Goal: Task Accomplishment & Management: Manage account settings

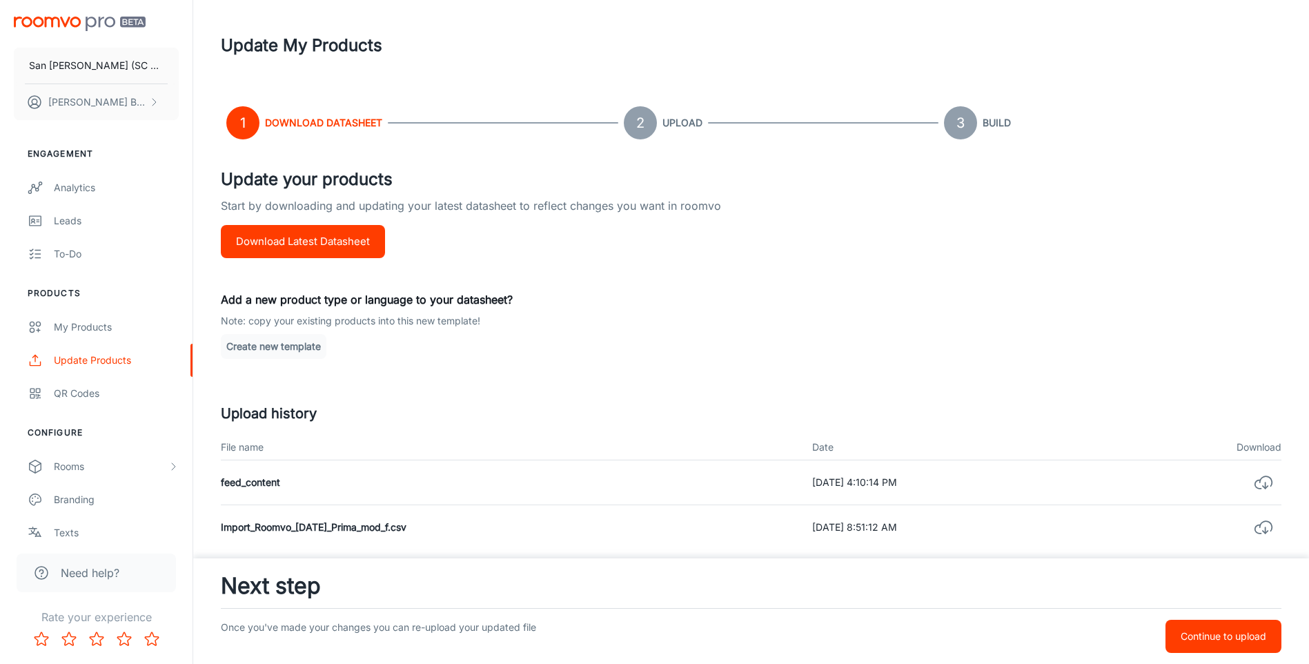
scroll to position [81, 0]
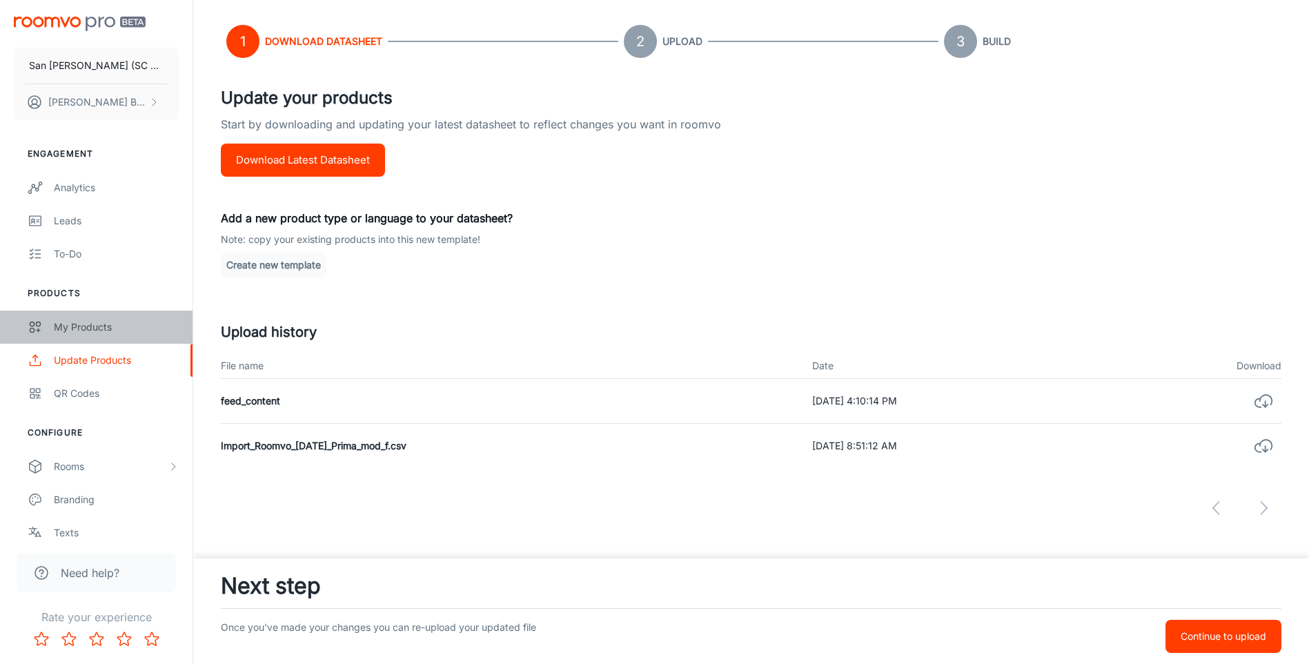
click at [86, 331] on div "My Products" at bounding box center [116, 327] width 125 height 15
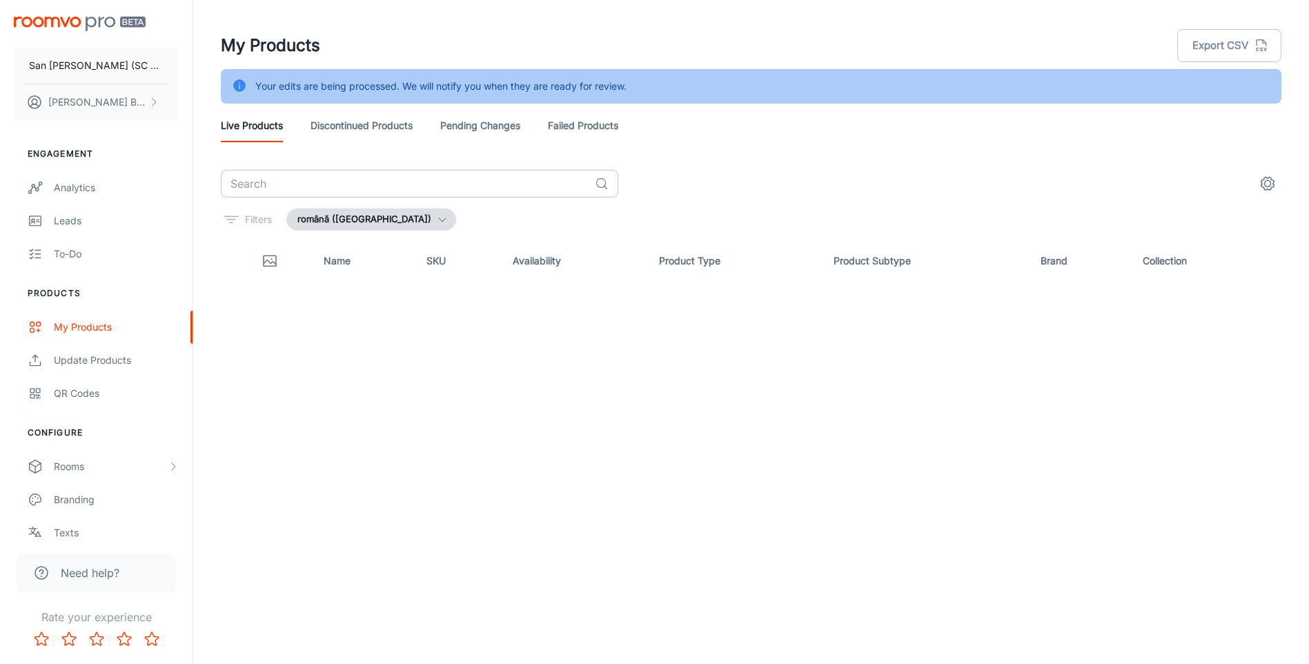
click at [423, 184] on input "text" at bounding box center [405, 184] width 369 height 28
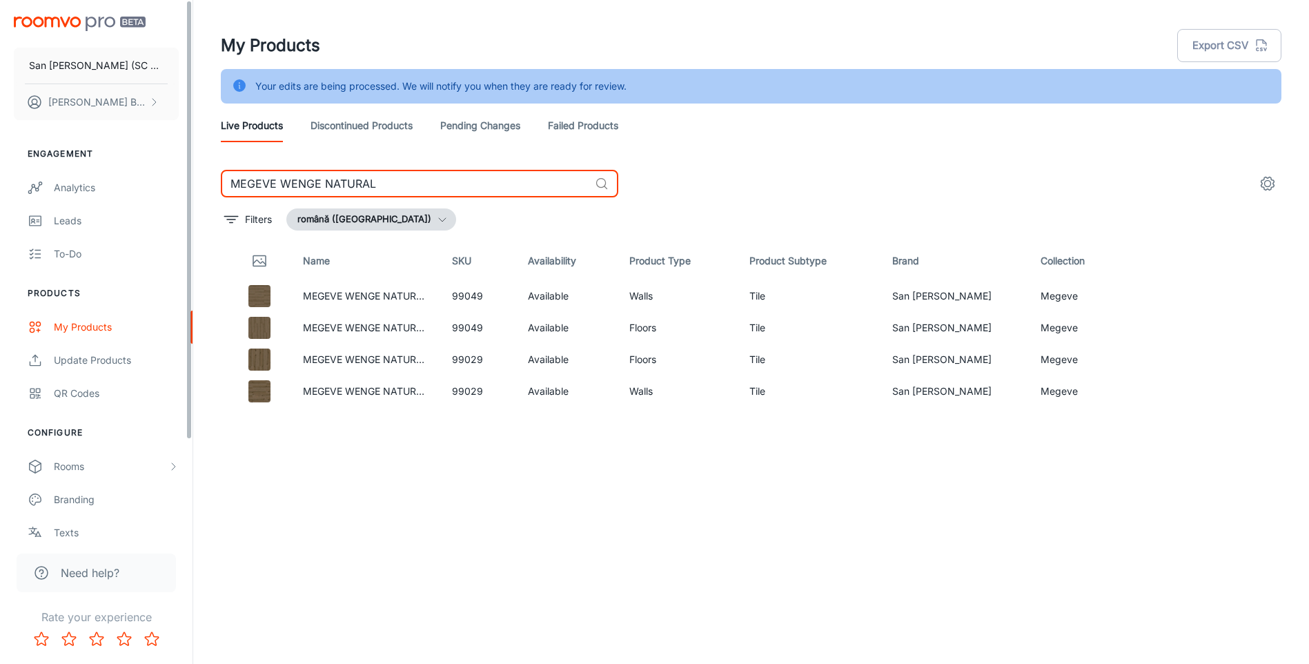
type input "MEGEVE WENGE NATURAL"
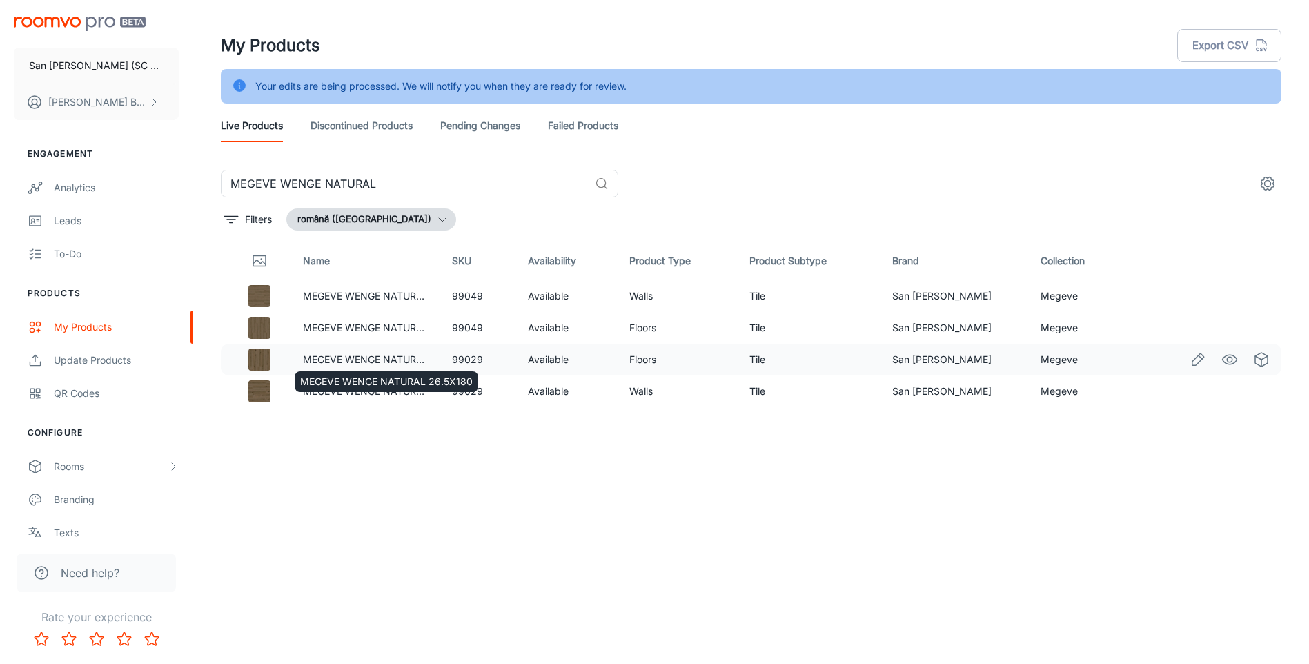
click at [347, 355] on link "MEGEVE WENGE NATURAL 26.5X180" at bounding box center [389, 359] width 173 height 12
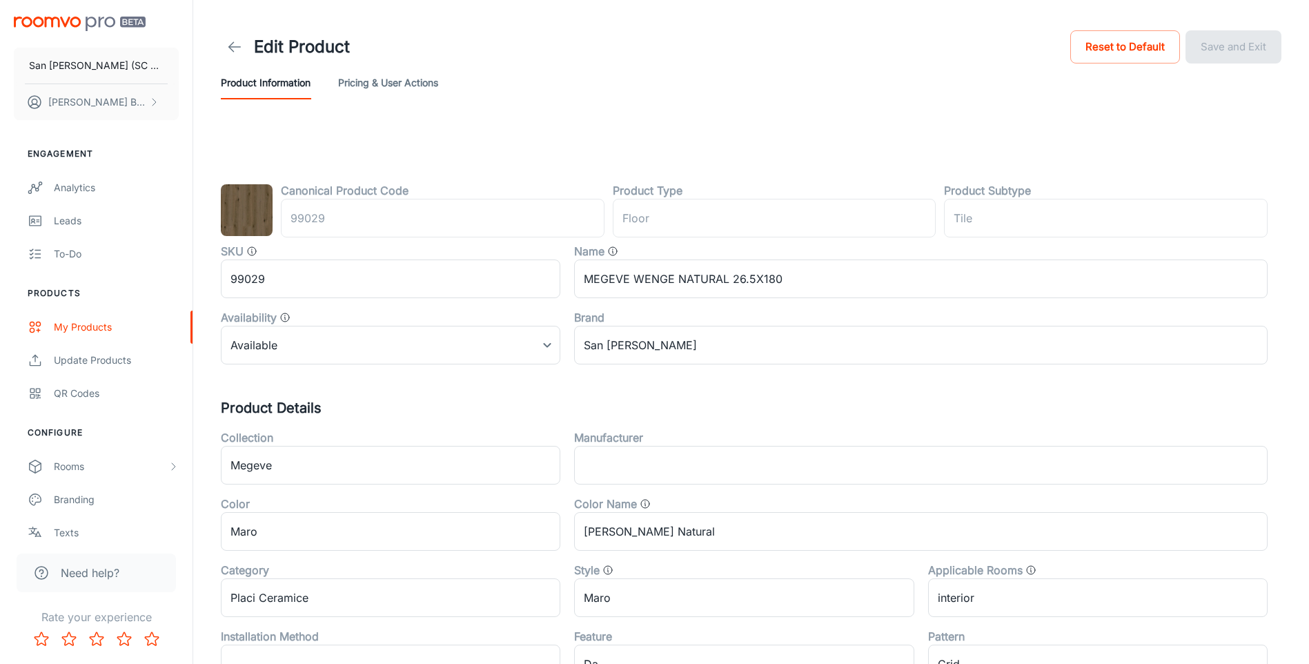
type input "podea"
type input "Gresie"
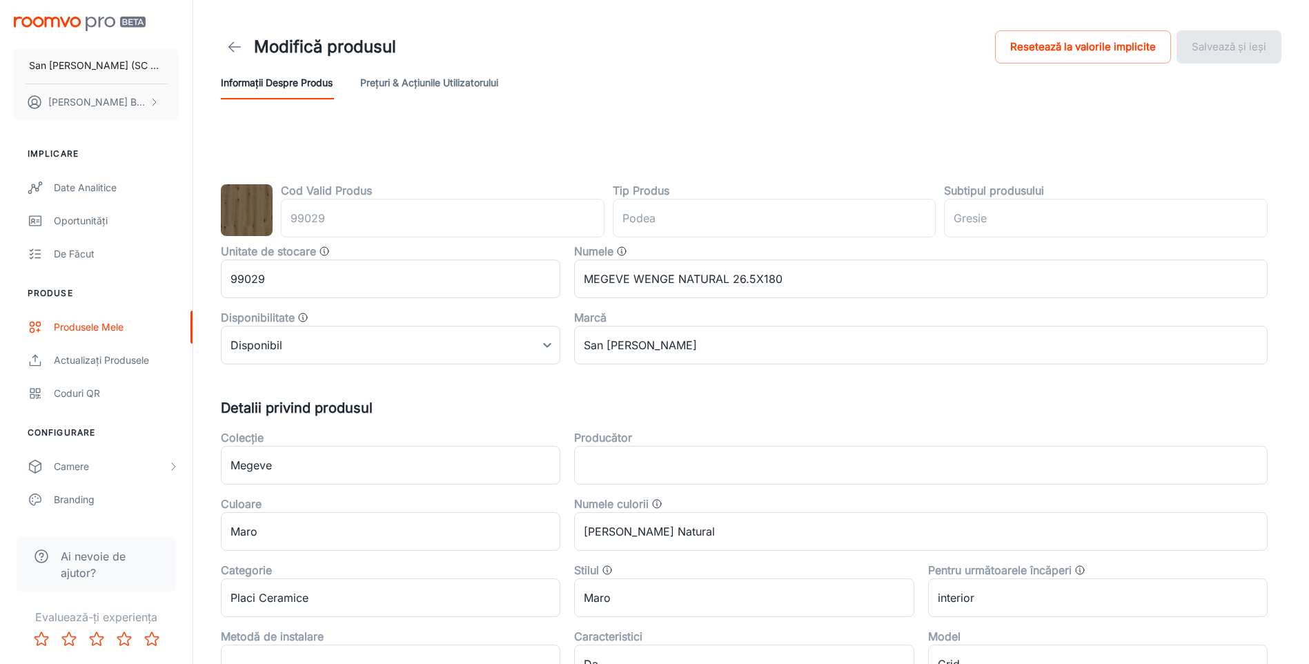
click at [460, 84] on button "Prețuri & Acțiunile utilizatorului" at bounding box center [429, 82] width 138 height 33
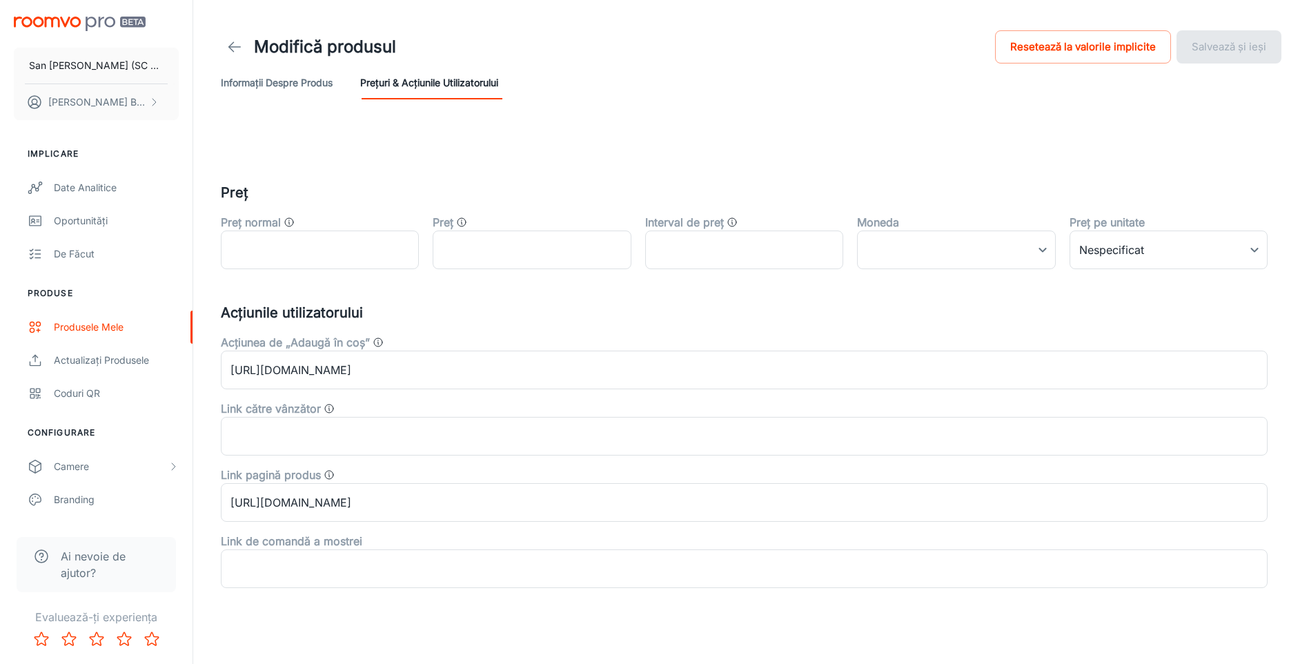
scroll to position [12, 0]
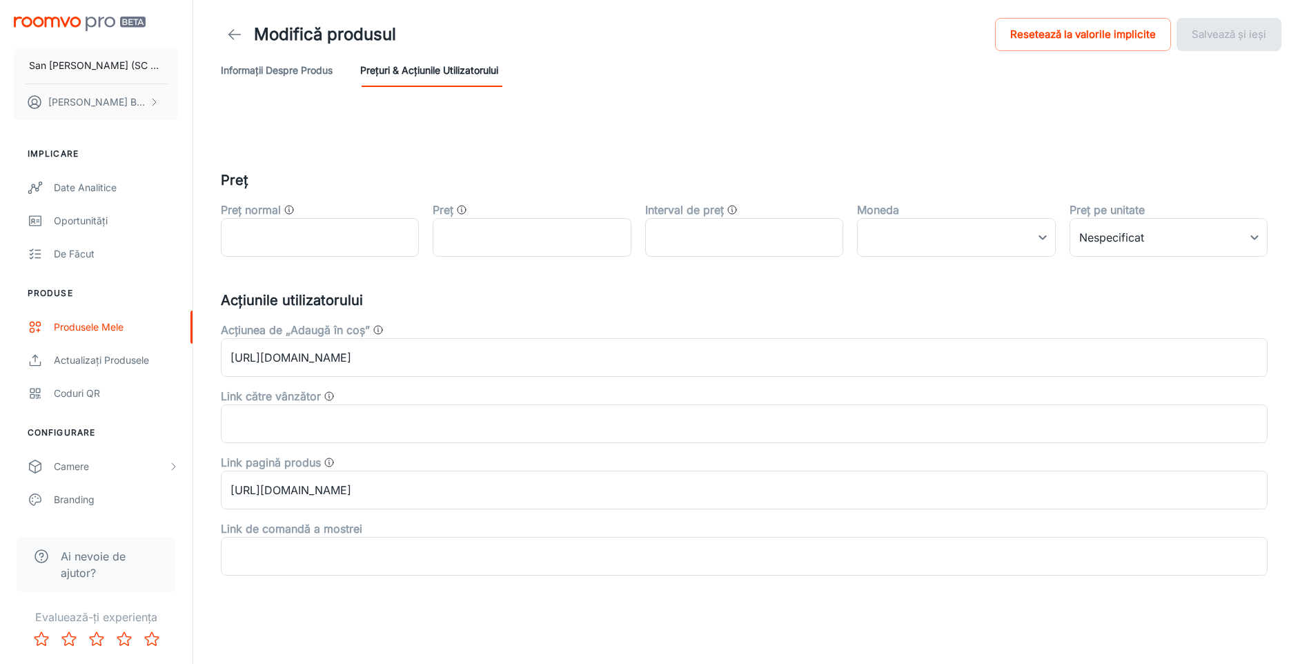
click at [281, 70] on button "Informații despre produs" at bounding box center [277, 70] width 112 height 33
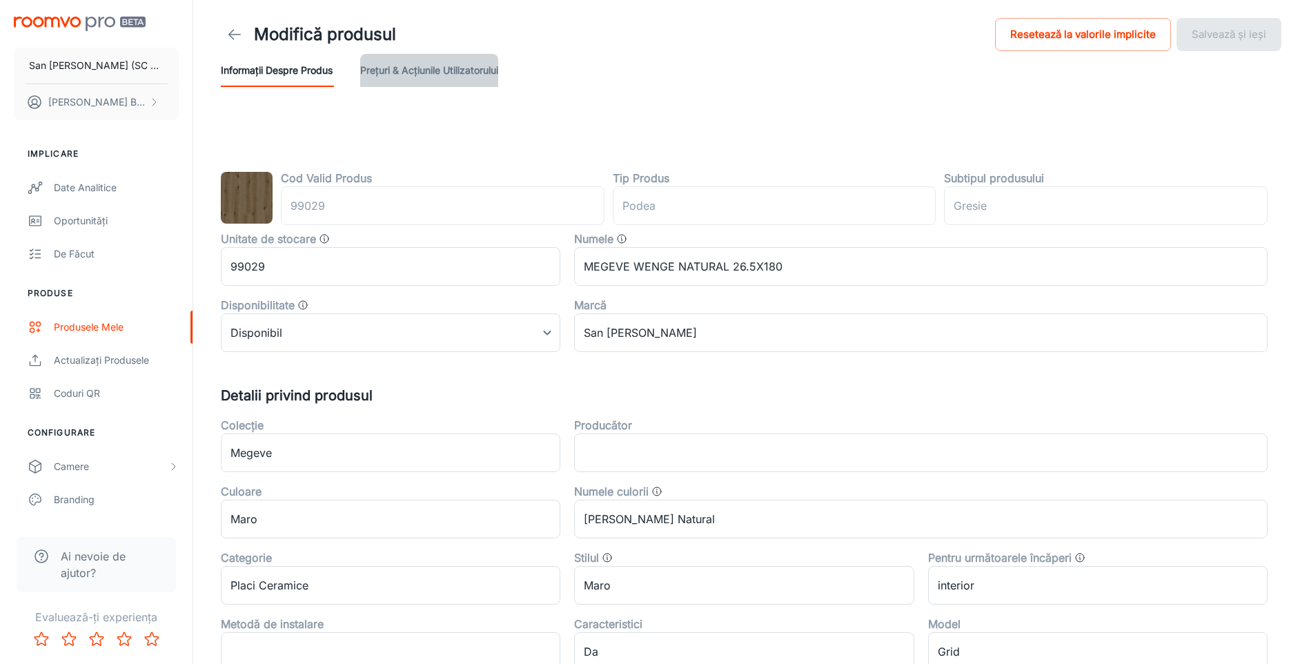
click at [464, 68] on button "Prețuri & Acțiunile utilizatorului" at bounding box center [429, 70] width 138 height 33
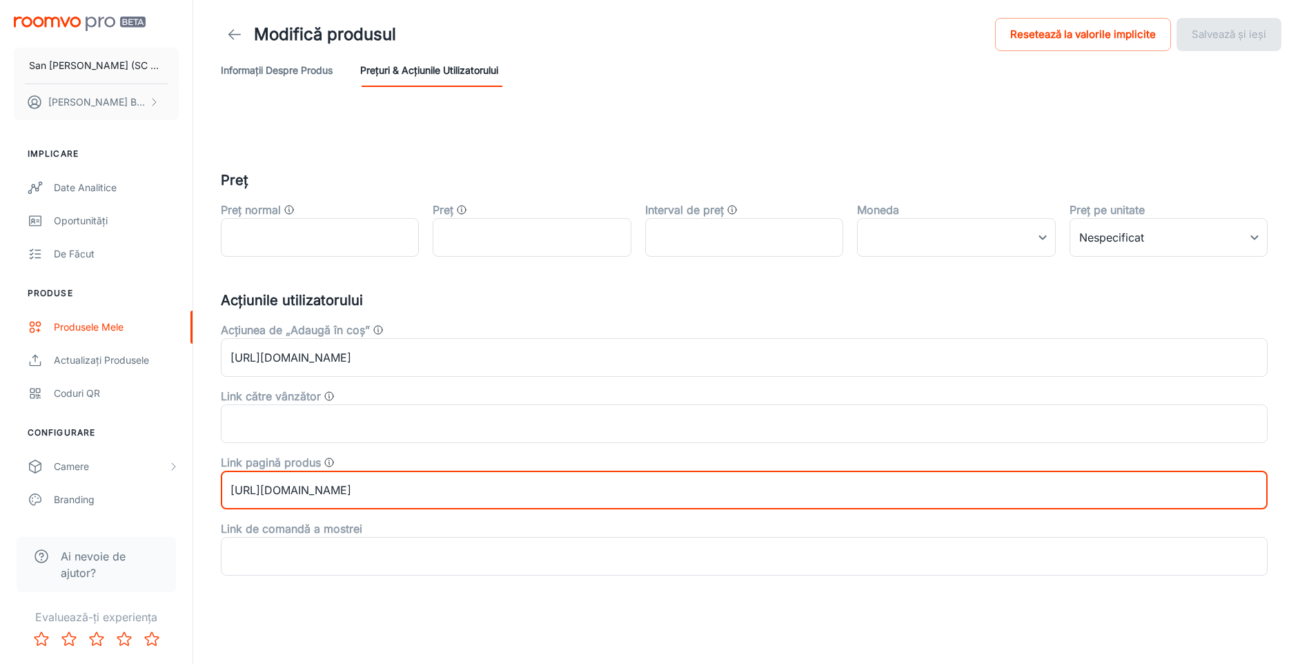
drag, startPoint x: 378, startPoint y: 492, endPoint x: 598, endPoint y: 491, distance: 220.9
click at [598, 491] on input "[URL][DOMAIN_NAME]" at bounding box center [744, 490] width 1047 height 39
paste input "megeve-wenge-natural-26-5x18"
type input "[URL][DOMAIN_NAME]"
click at [1229, 37] on button "Salvează și ieși" at bounding box center [1229, 34] width 105 height 33
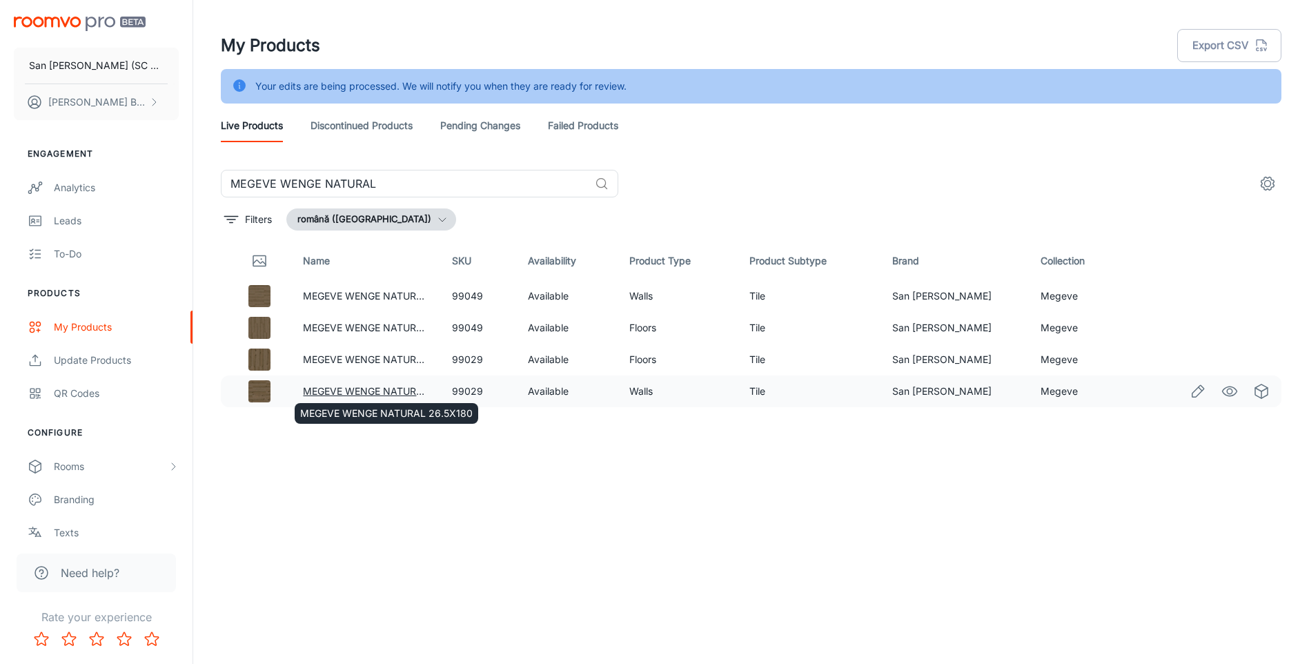
click at [376, 390] on link "MEGEVE WENGE NATURAL 26.5X180" at bounding box center [389, 391] width 173 height 12
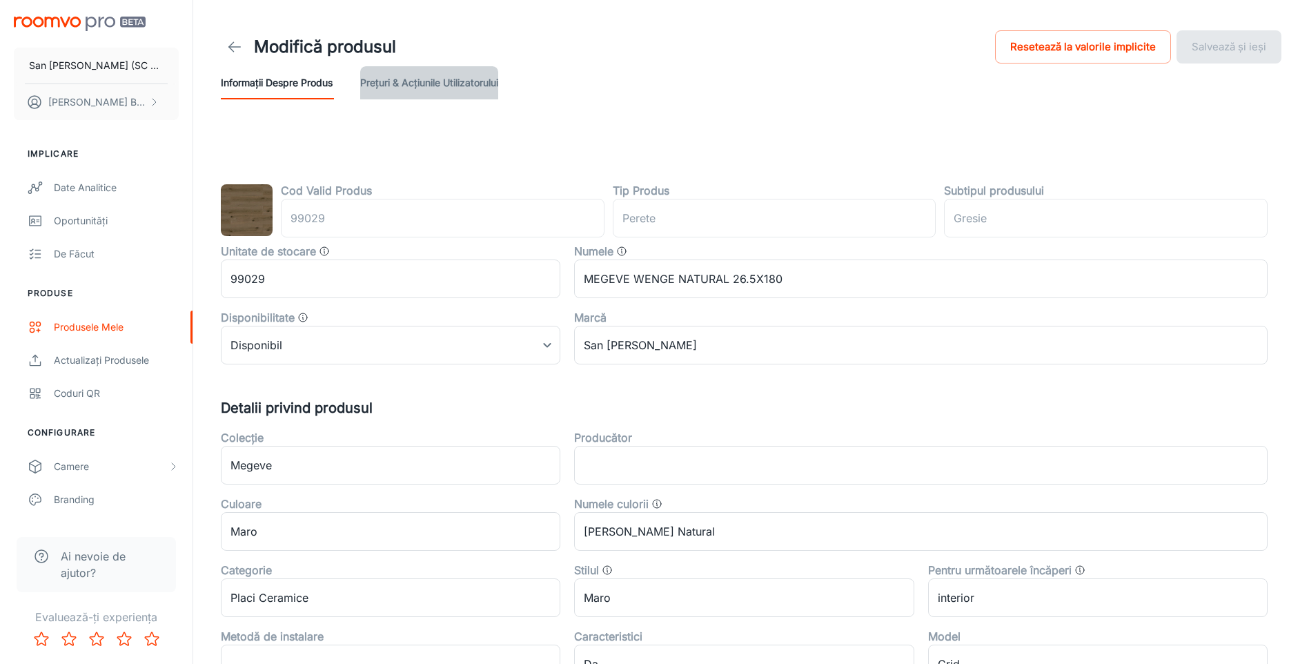
click at [447, 84] on button "Prețuri & Acțiunile utilizatorului" at bounding box center [429, 82] width 138 height 33
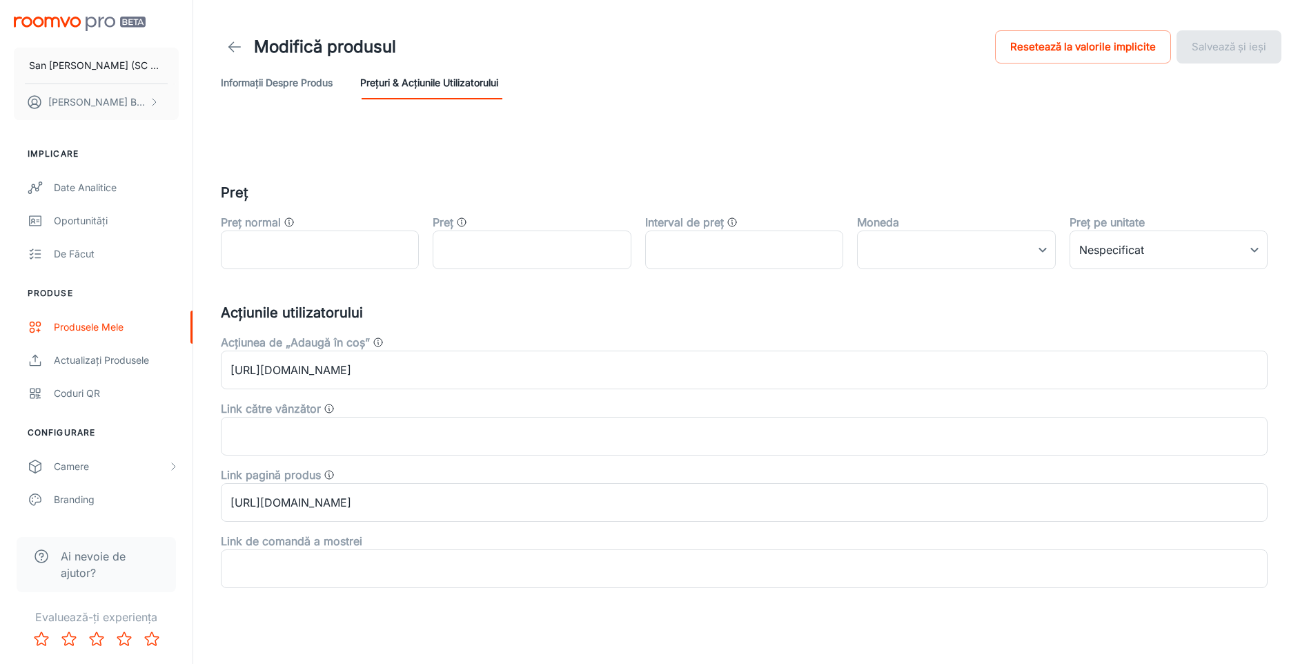
scroll to position [12, 0]
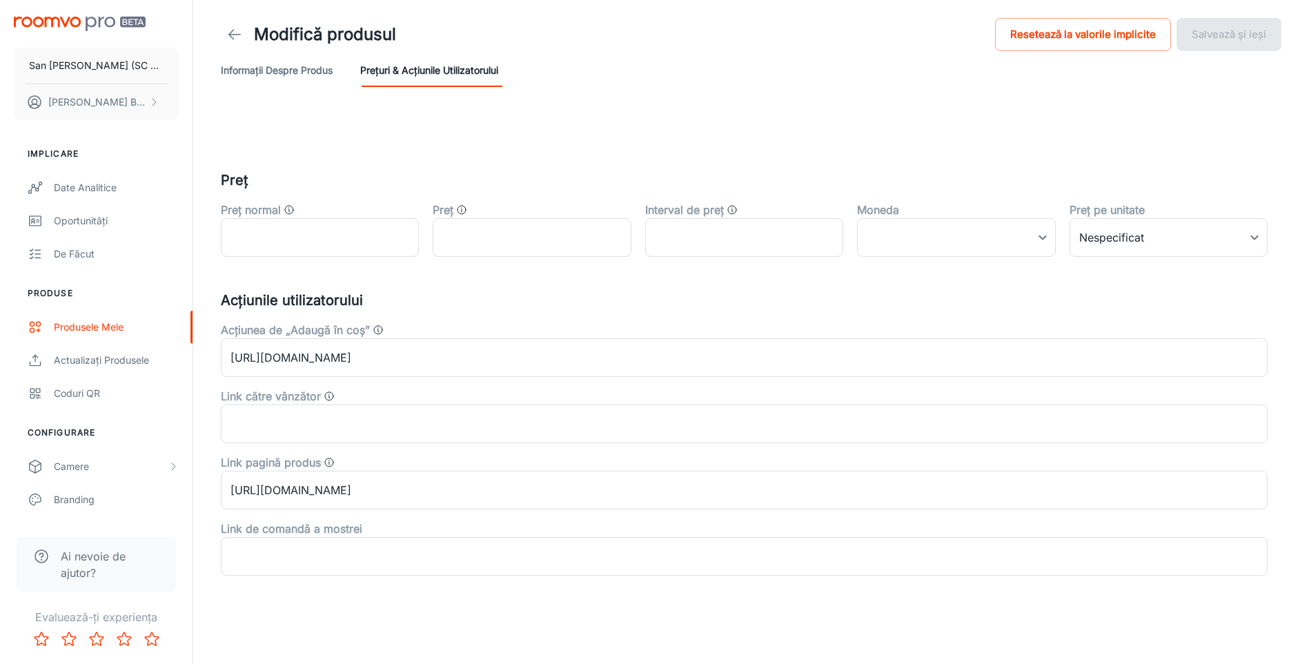
click at [287, 68] on button "Informații despre produs" at bounding box center [277, 70] width 112 height 33
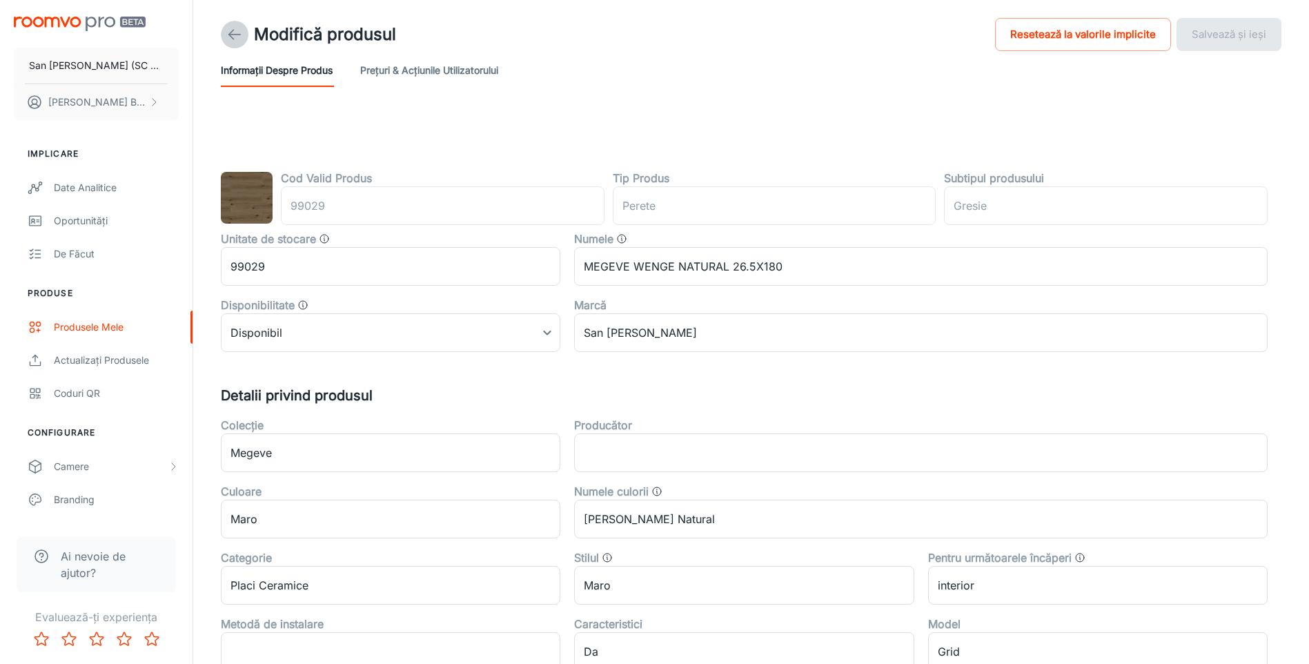
click at [233, 32] on icon at bounding box center [234, 34] width 17 height 17
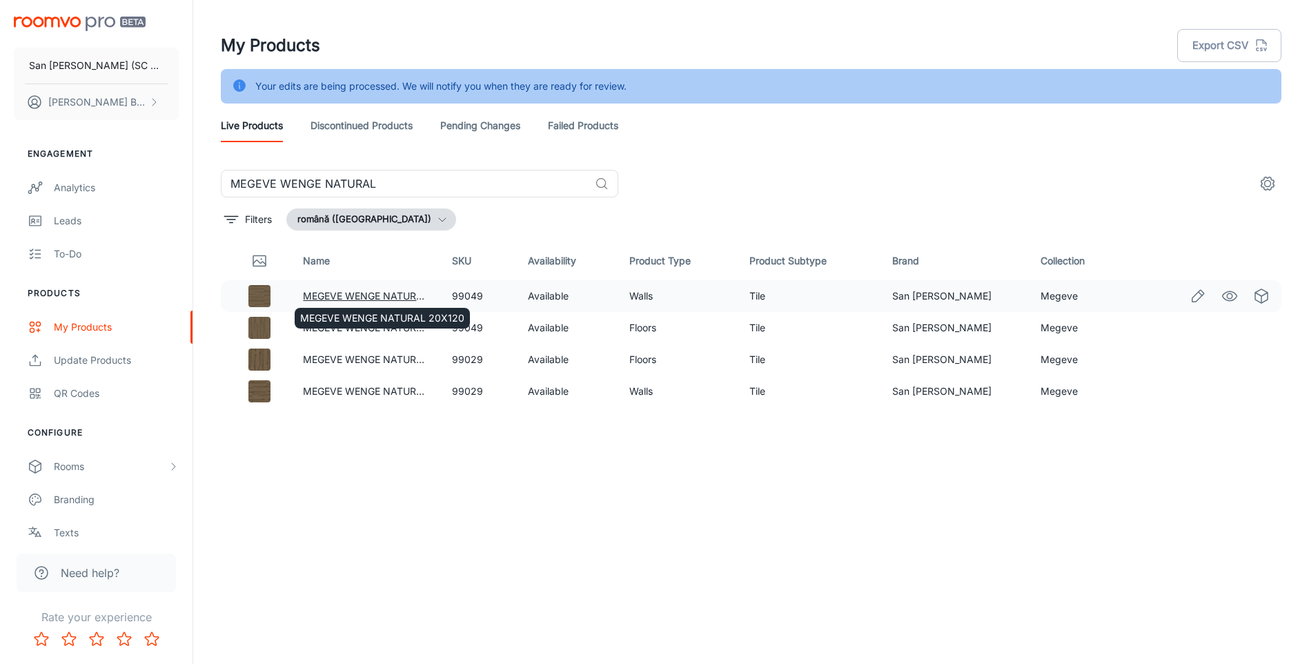
click at [366, 293] on link "MEGEVE WENGE NATURAL 20X120" at bounding box center [385, 296] width 164 height 12
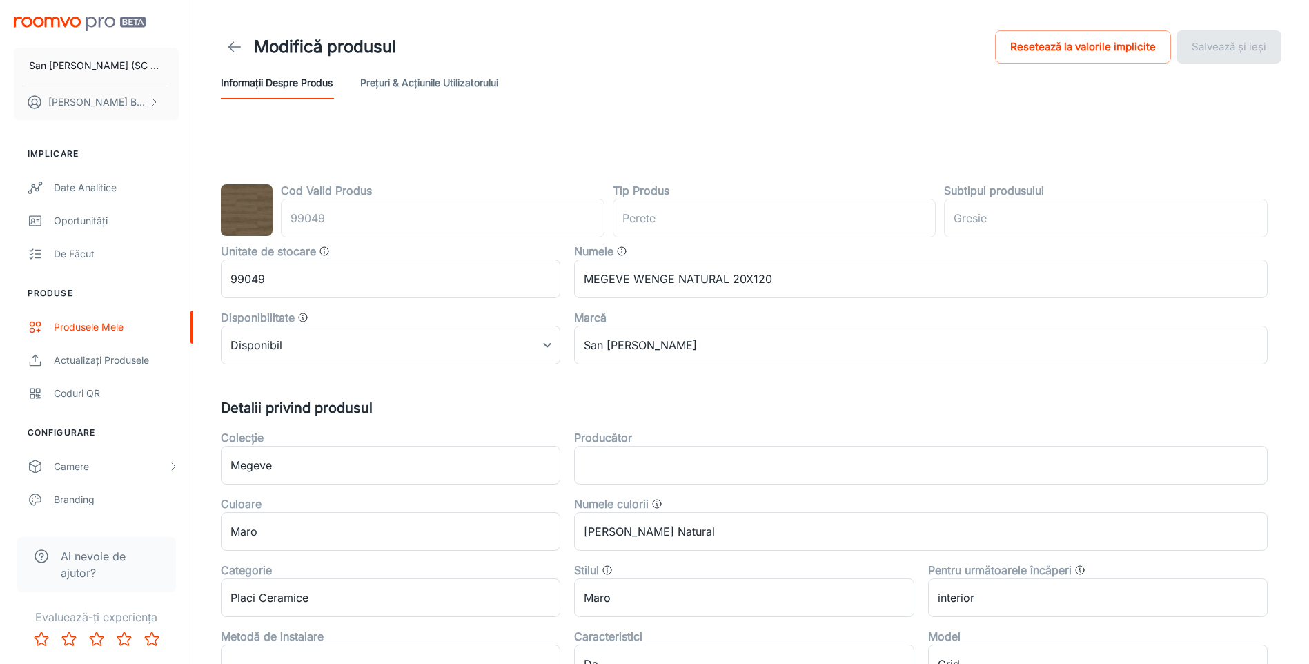
click at [427, 69] on button "Prețuri & Acțiunile utilizatorului" at bounding box center [429, 82] width 138 height 33
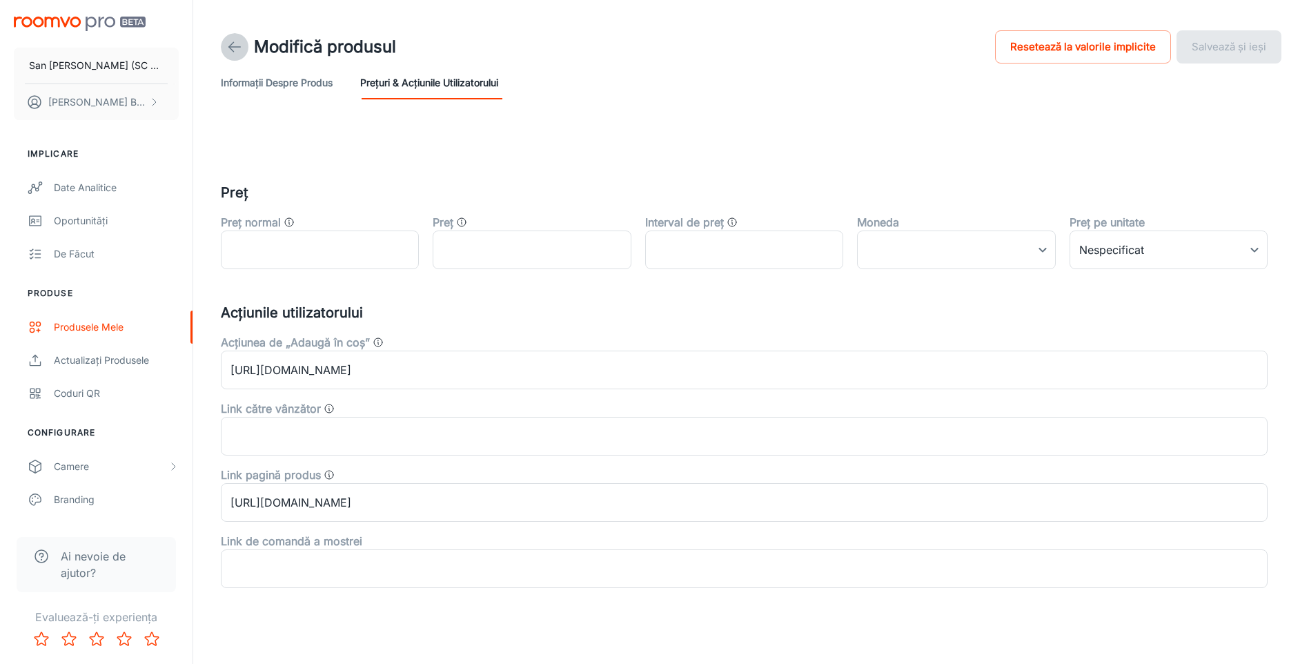
click at [233, 48] on icon at bounding box center [234, 47] width 17 height 17
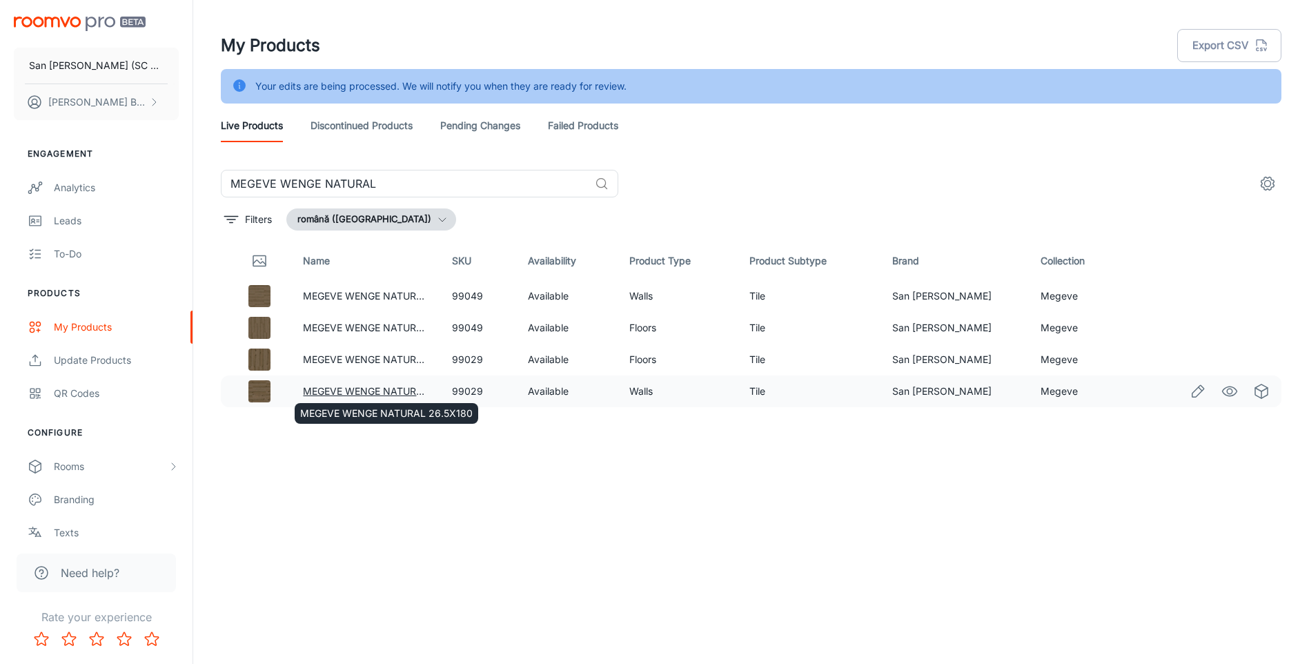
click at [375, 391] on link "MEGEVE WENGE NATURAL 26.5X180" at bounding box center [389, 391] width 173 height 12
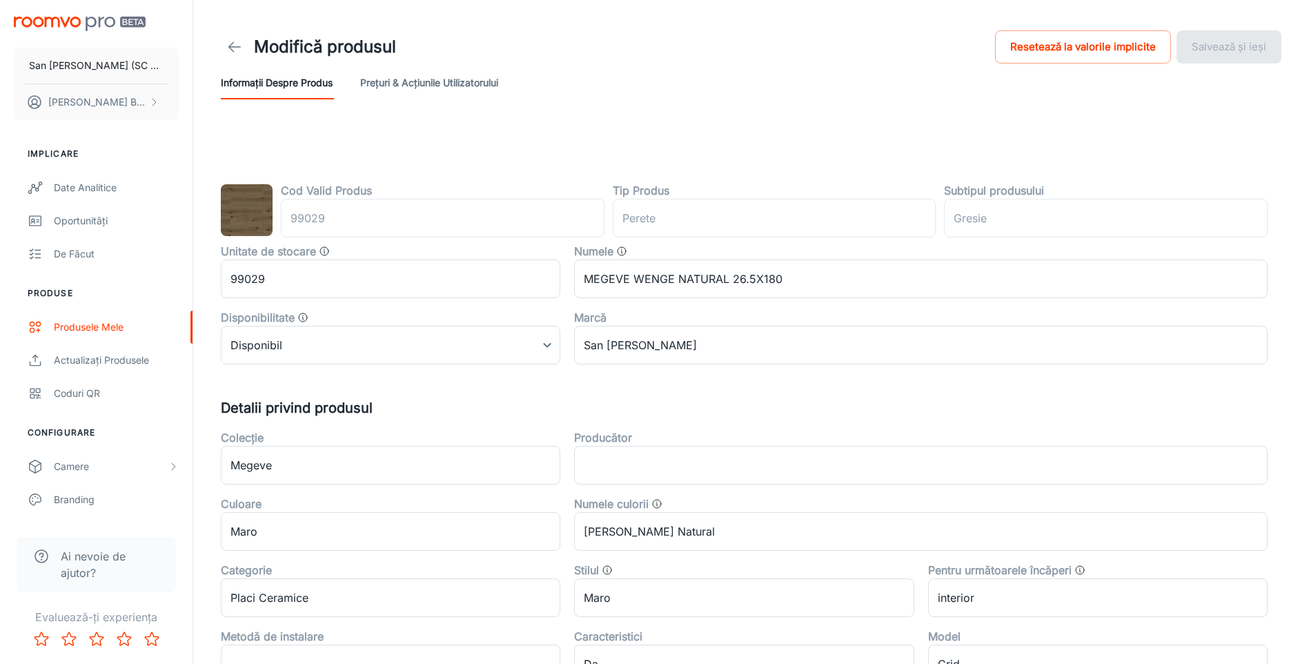
click at [424, 81] on button "Prețuri & Acțiunile utilizatorului" at bounding box center [429, 82] width 138 height 33
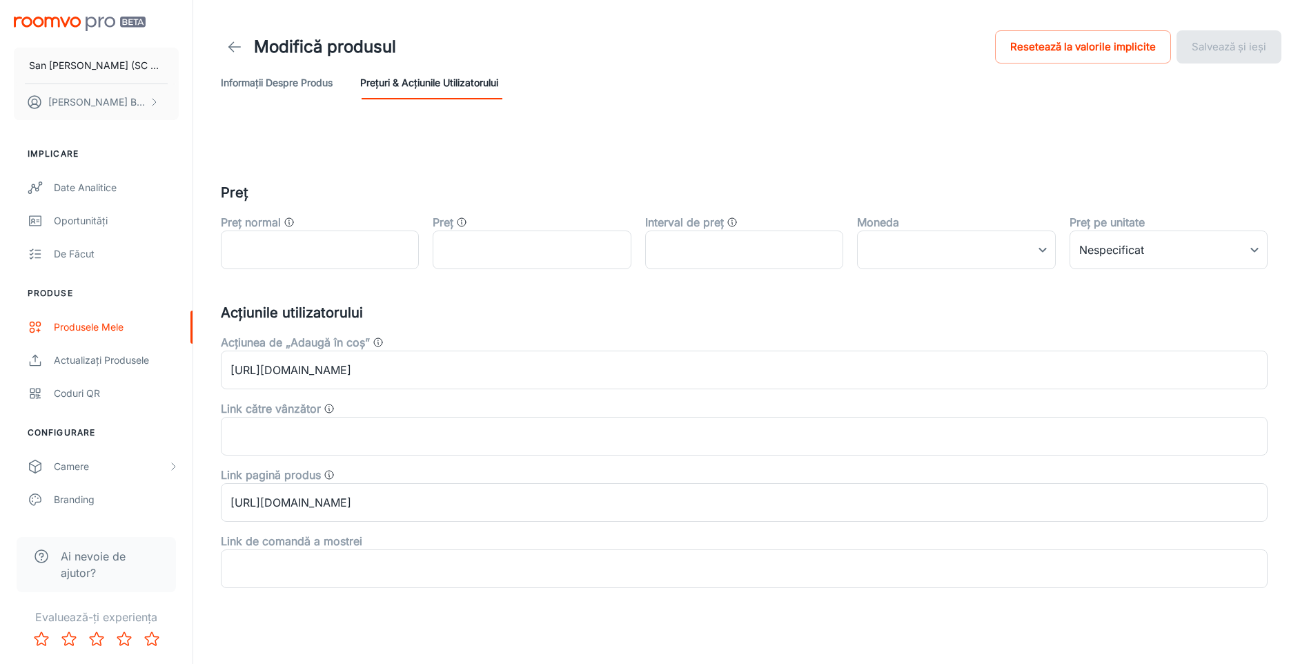
scroll to position [12, 0]
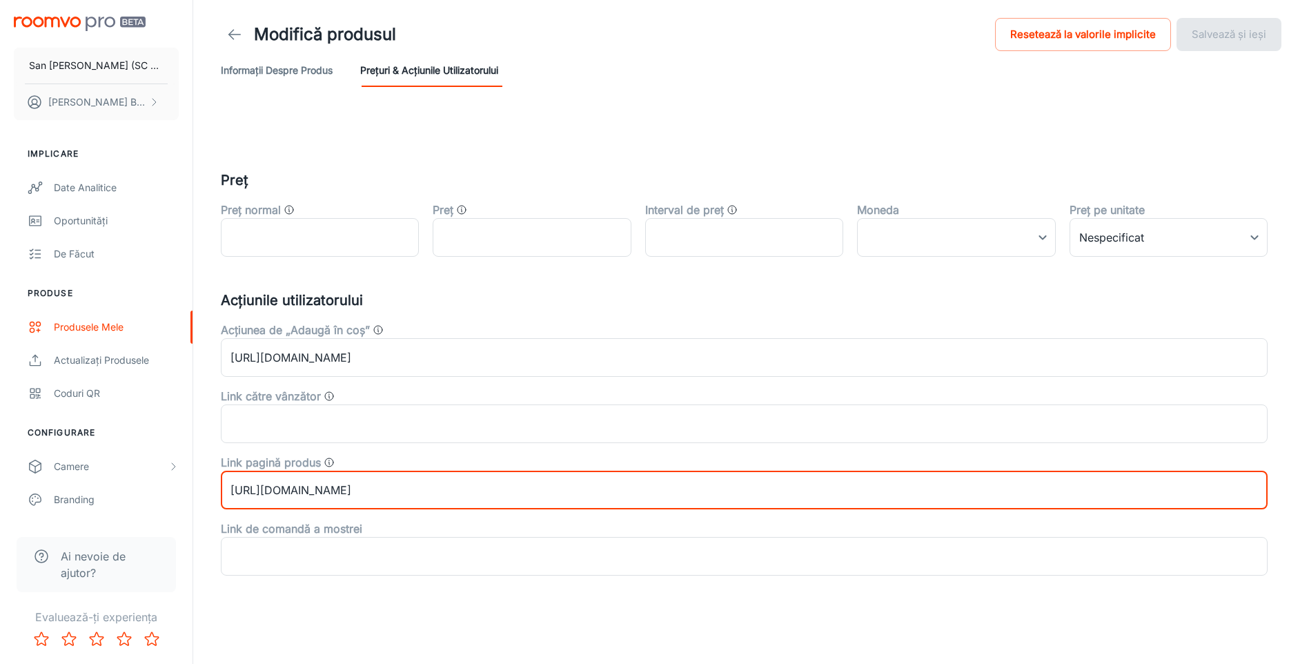
drag, startPoint x: 379, startPoint y: 491, endPoint x: 678, endPoint y: 489, distance: 299.6
click at [678, 489] on input "[URL][DOMAIN_NAME]" at bounding box center [744, 490] width 1047 height 39
paste input "megeve-wenge-natural-26-5x18"
type input "[URL][DOMAIN_NAME]"
click at [1229, 31] on button "Salvează și ieși" at bounding box center [1229, 34] width 105 height 33
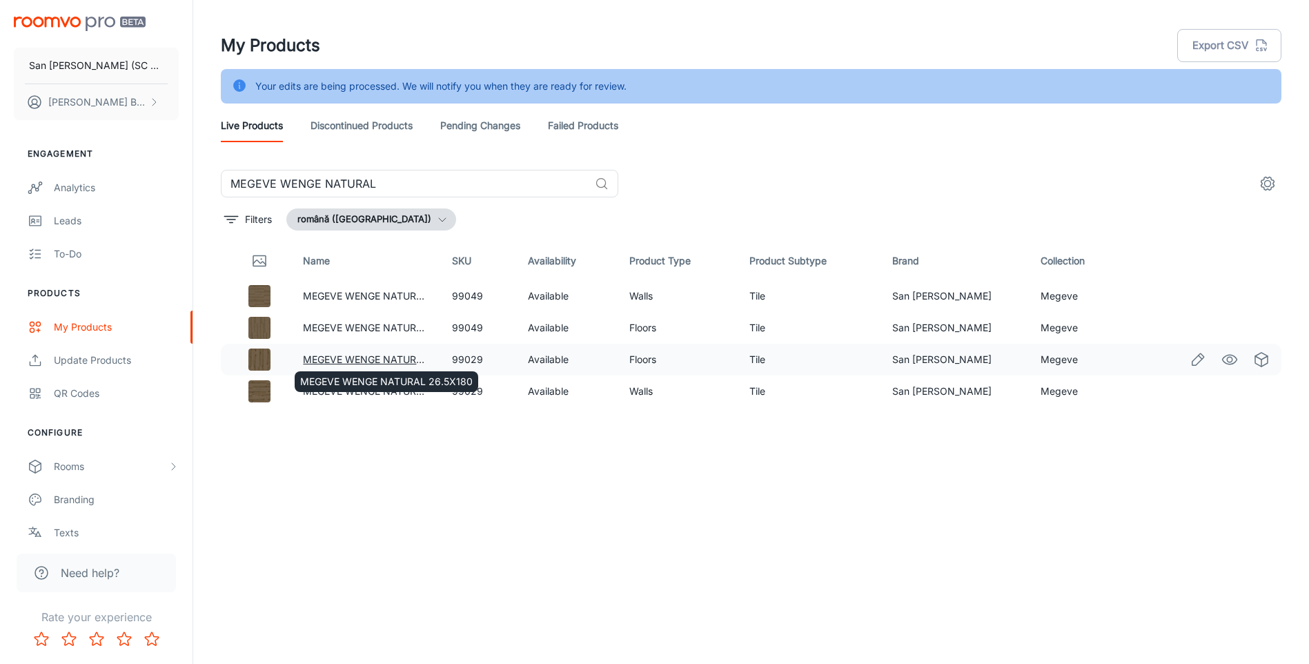
click at [381, 359] on link "MEGEVE WENGE NATURAL 26.5X180" at bounding box center [389, 359] width 173 height 12
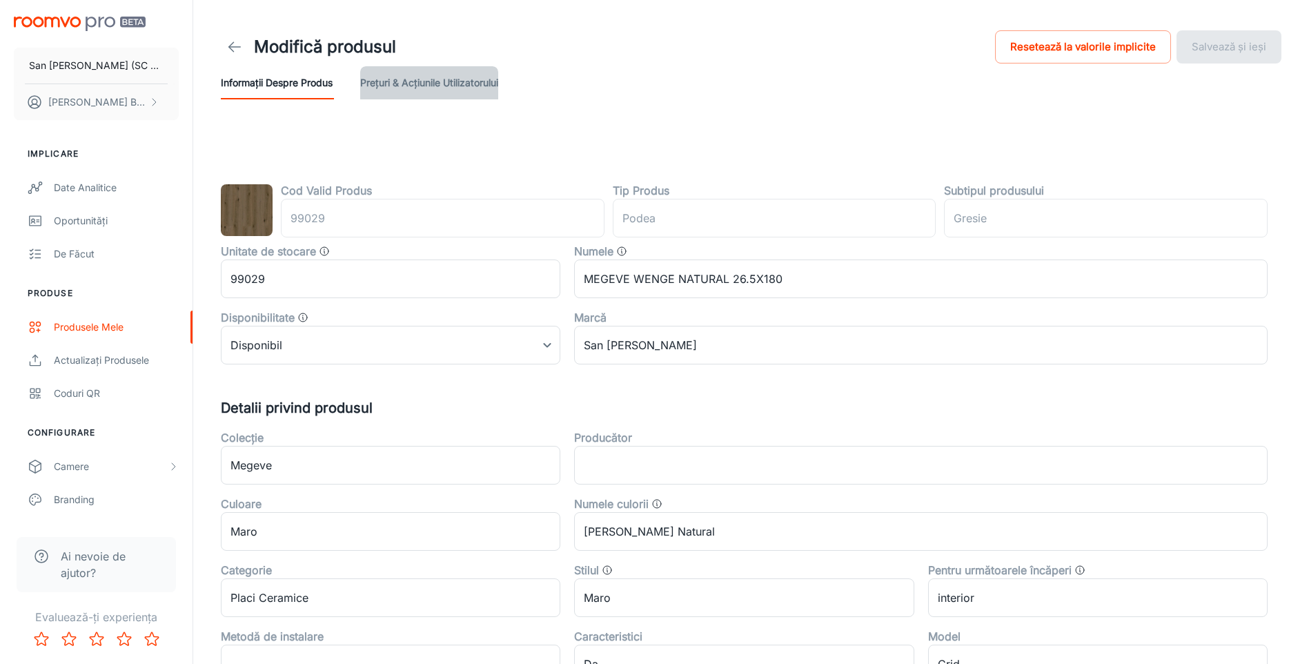
click at [459, 79] on button "Prețuri & Acțiunile utilizatorului" at bounding box center [429, 82] width 138 height 33
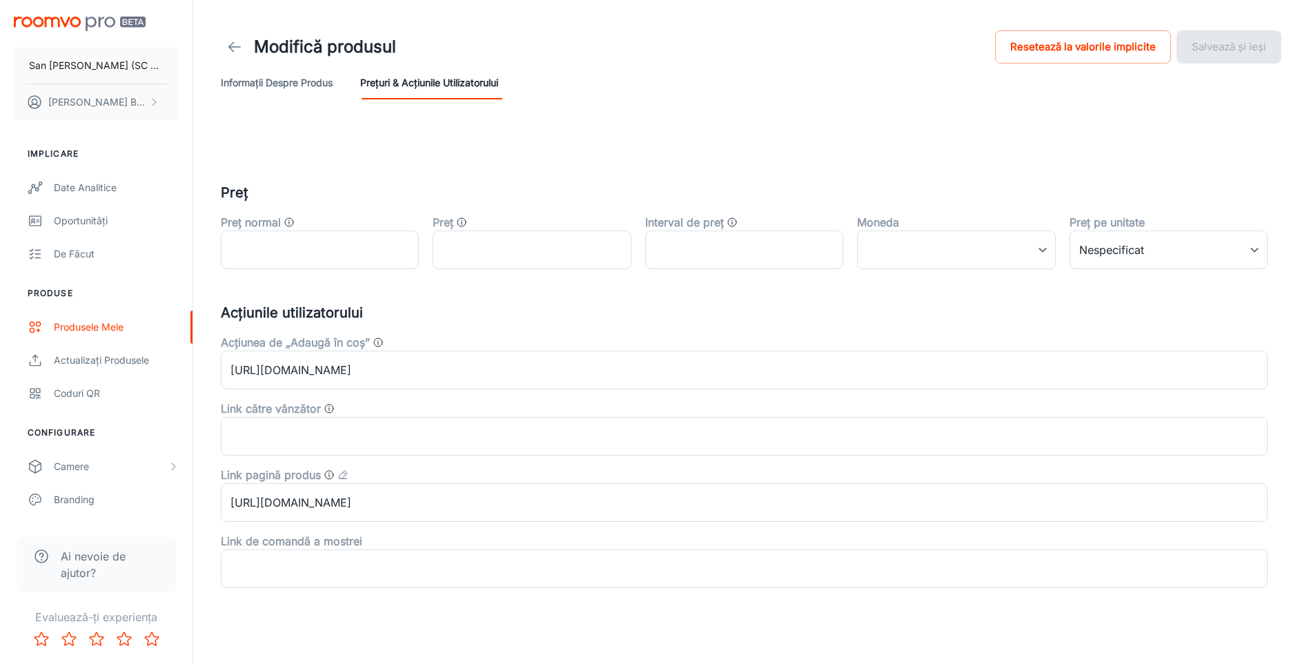
scroll to position [12, 0]
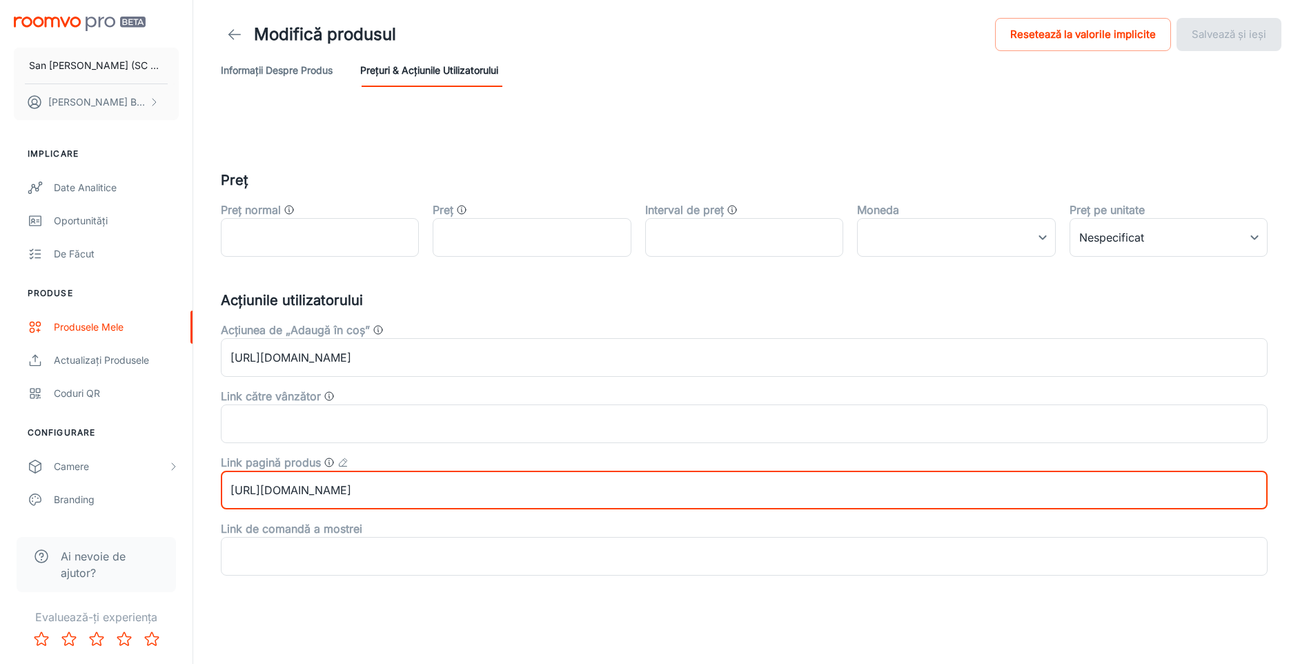
drag, startPoint x: 378, startPoint y: 493, endPoint x: 600, endPoint y: 486, distance: 222.4
click at [600, 486] on input "[URL][DOMAIN_NAME]" at bounding box center [744, 490] width 1047 height 39
paste input "copy-of-megeve-wenge-natural-20x12"
type input "[URL][DOMAIN_NAME]"
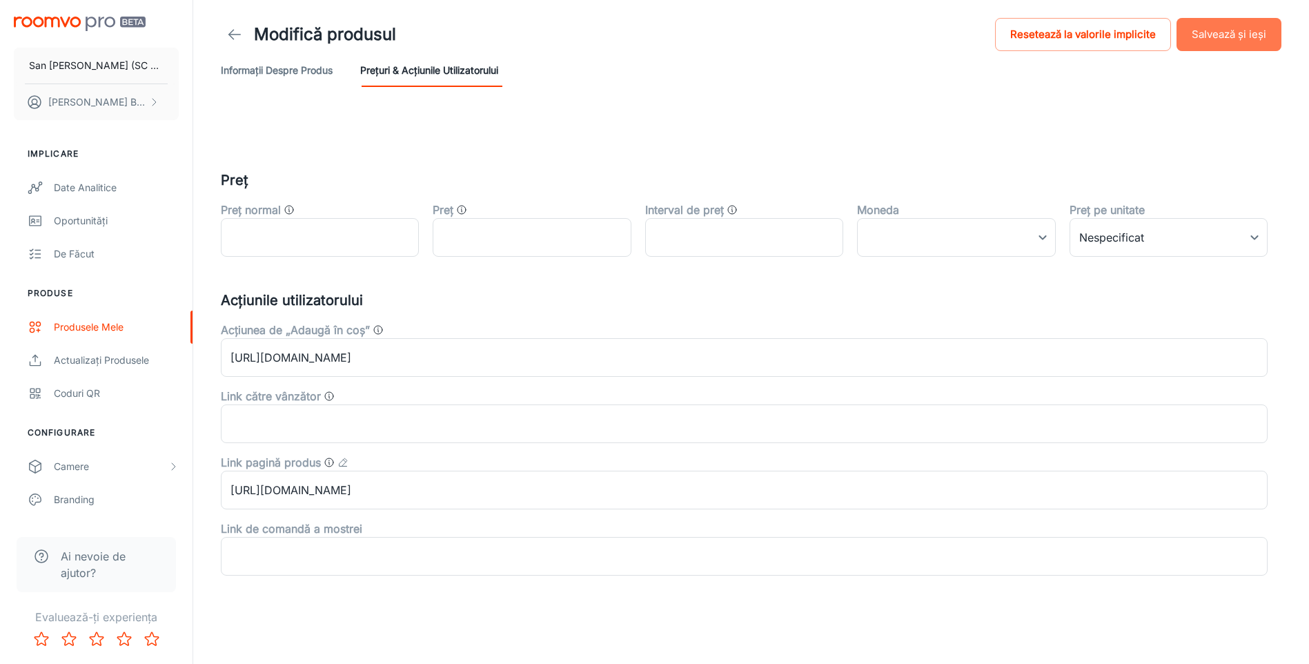
click at [1220, 36] on button "Salvează și ieși" at bounding box center [1229, 34] width 105 height 33
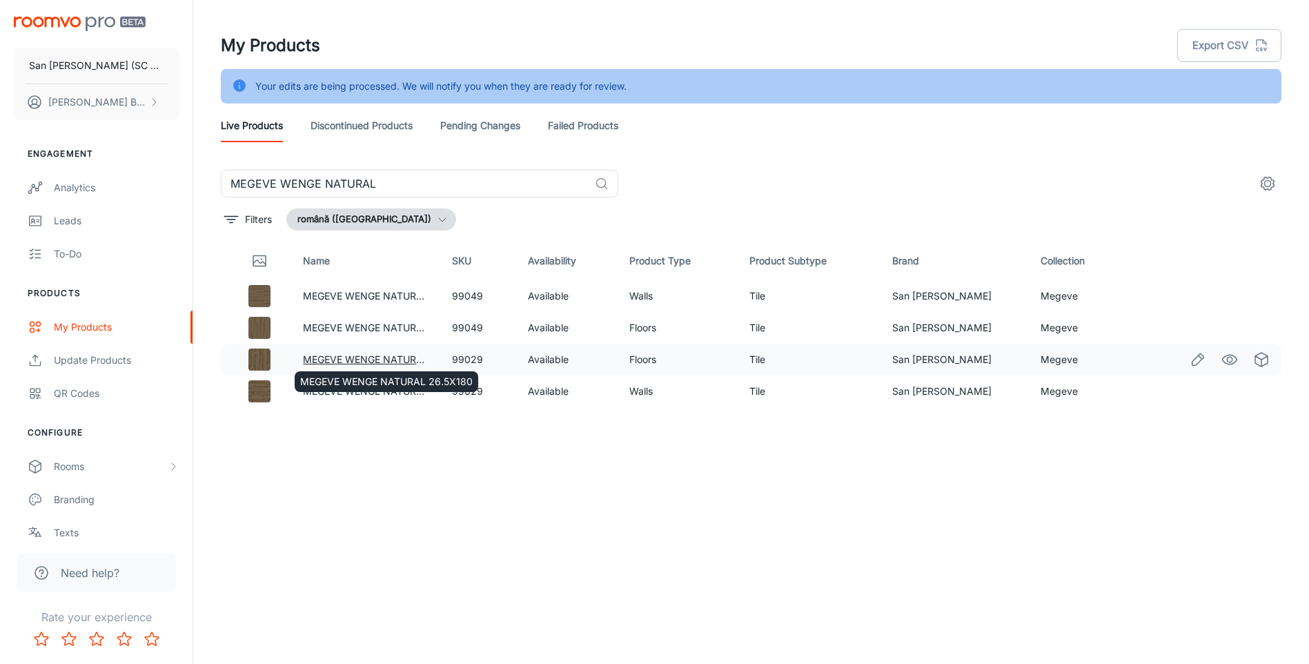
click at [407, 356] on link "MEGEVE WENGE NATURAL 26.5X180" at bounding box center [389, 359] width 173 height 12
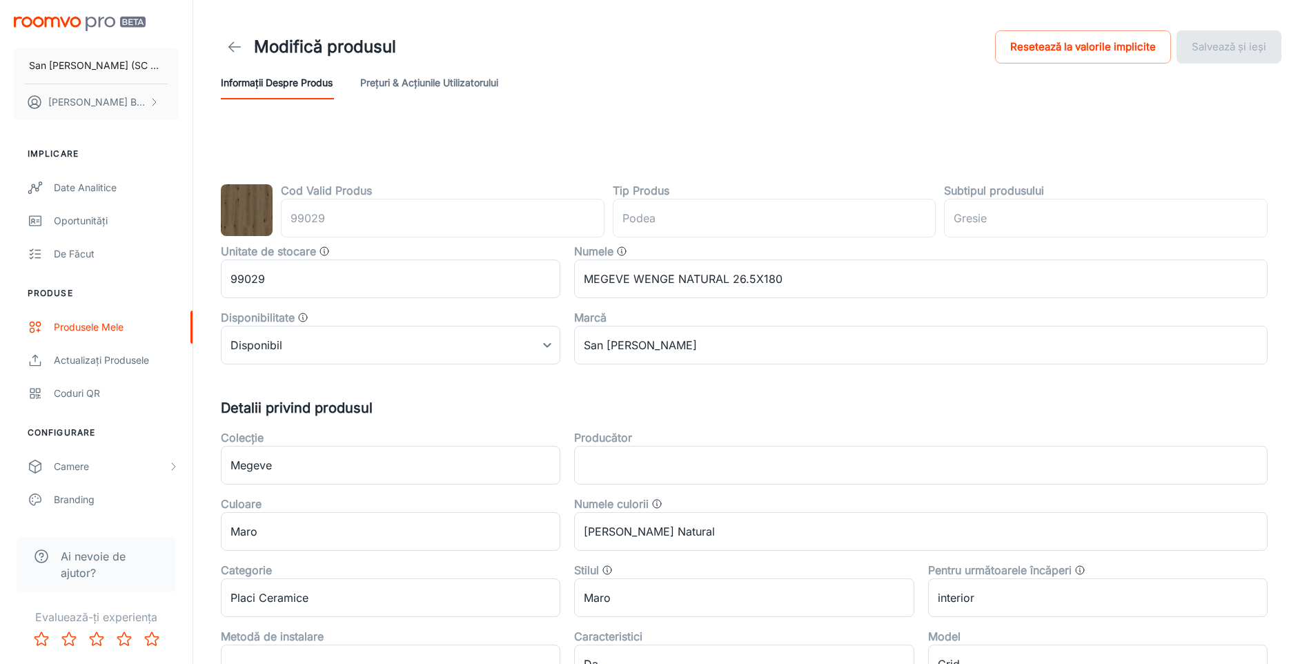
click at [453, 86] on button "Prețuri & Acțiunile utilizatorului" at bounding box center [429, 82] width 138 height 33
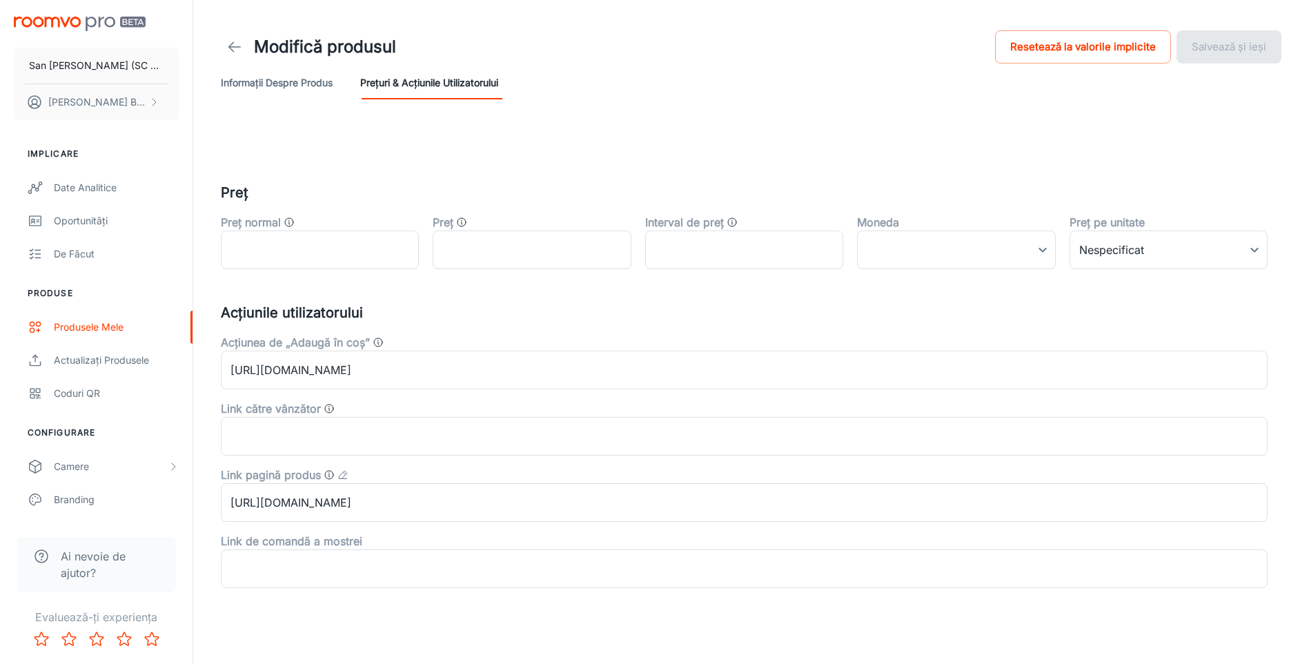
click at [288, 86] on button "Informații despre produs" at bounding box center [277, 82] width 112 height 33
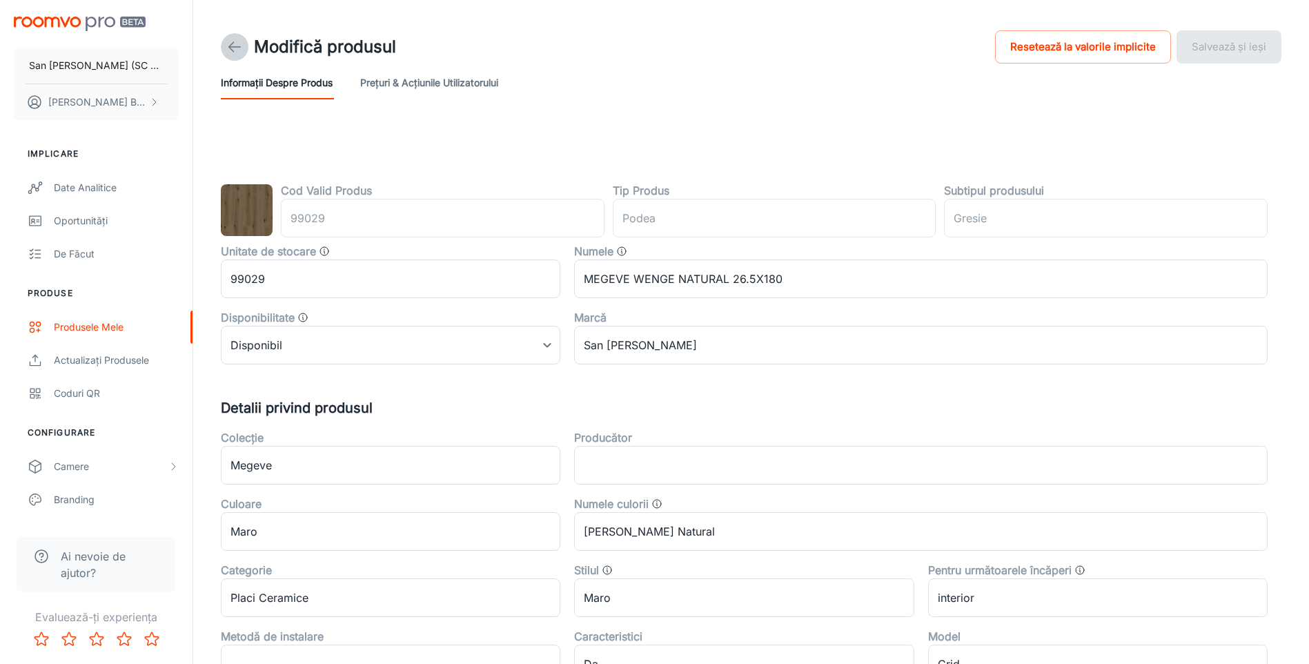
click at [234, 46] on icon at bounding box center [234, 47] width 17 height 17
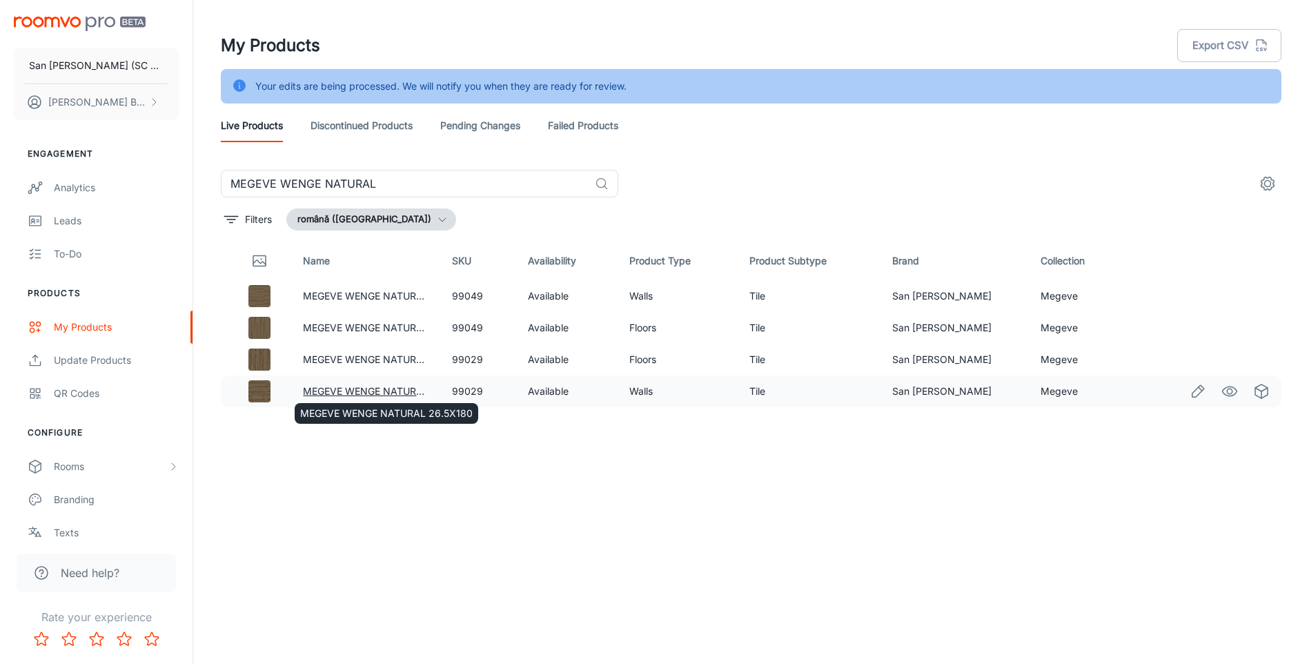
click at [387, 390] on link "MEGEVE WENGE NATURAL 26.5X180" at bounding box center [389, 391] width 173 height 12
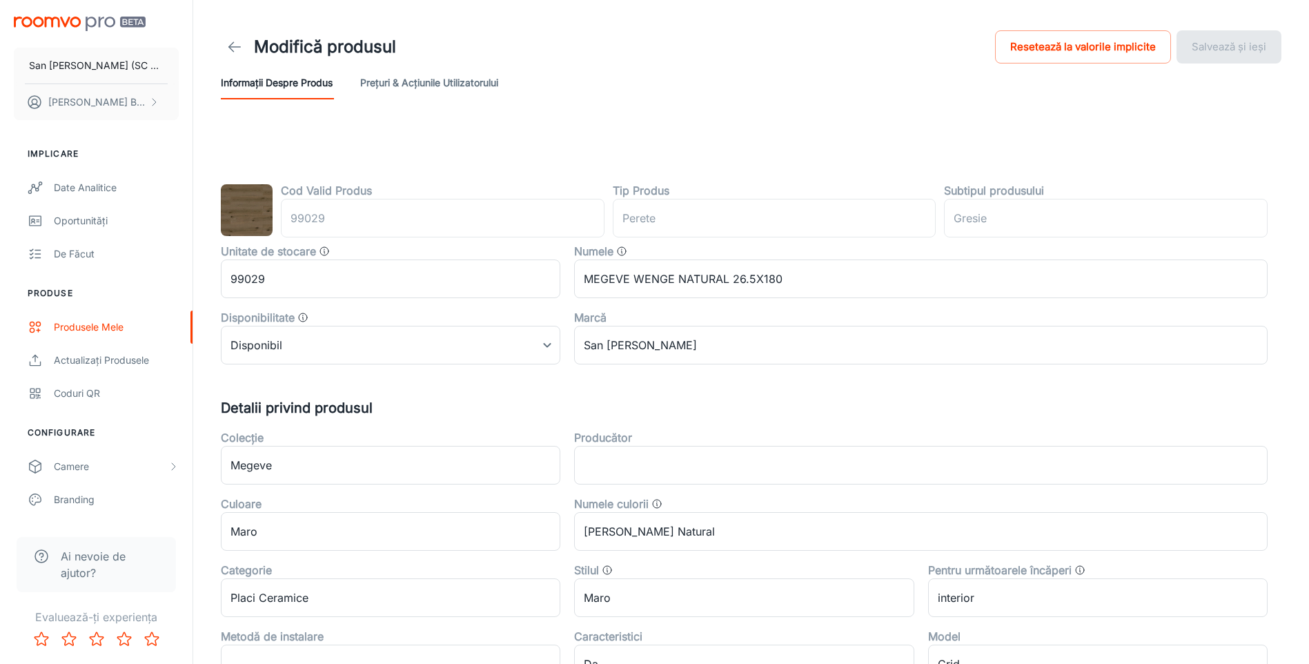
click at [455, 79] on button "Prețuri & Acțiunile utilizatorului" at bounding box center [429, 82] width 138 height 33
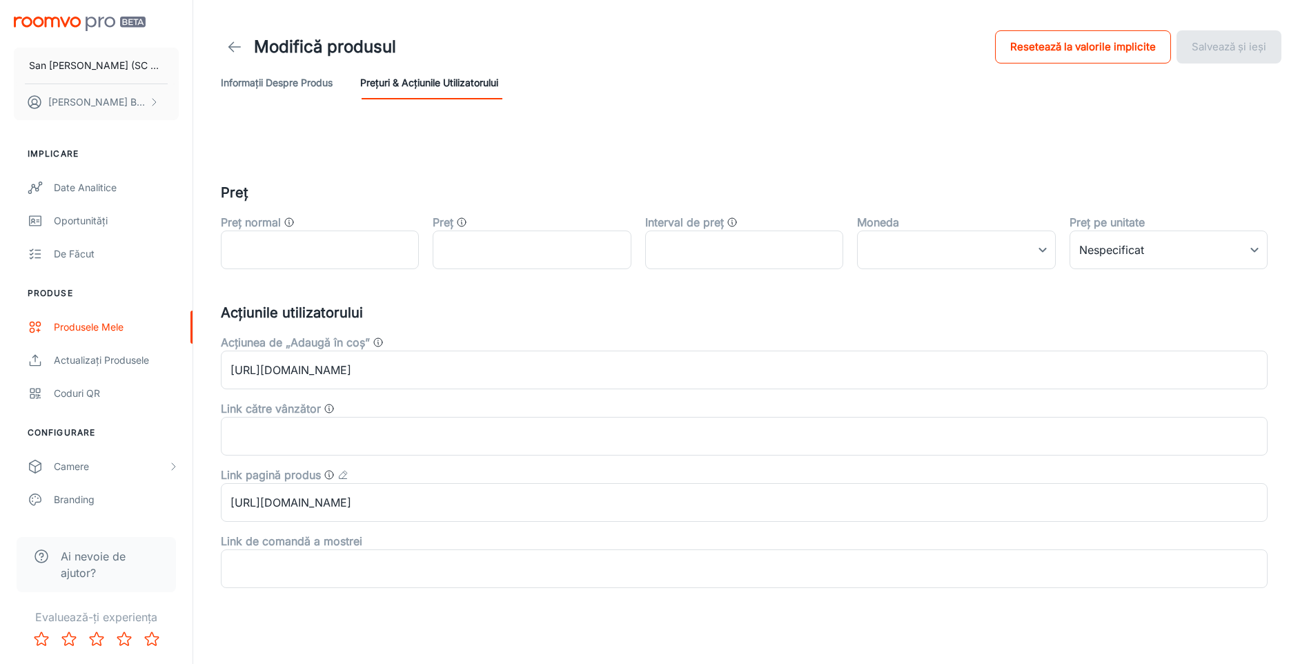
click at [1084, 47] on button "Resetează la valorile implicite" at bounding box center [1083, 46] width 176 height 33
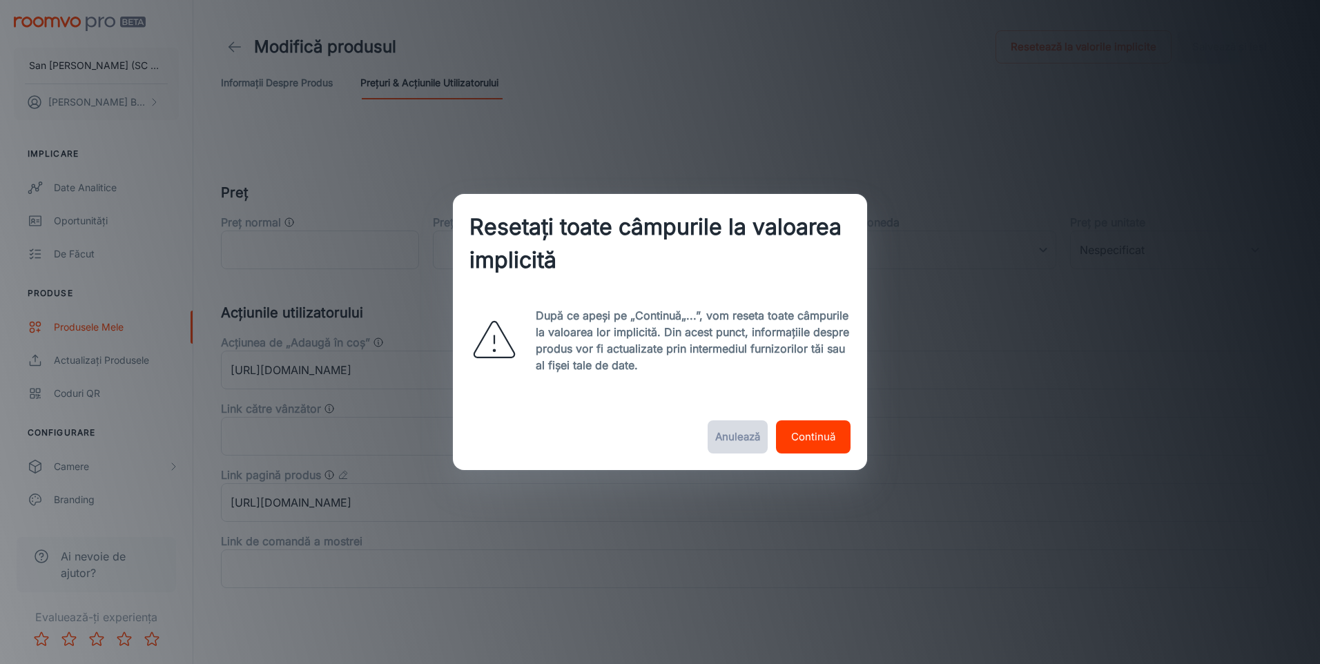
click at [734, 442] on button "Anulează" at bounding box center [737, 436] width 60 height 33
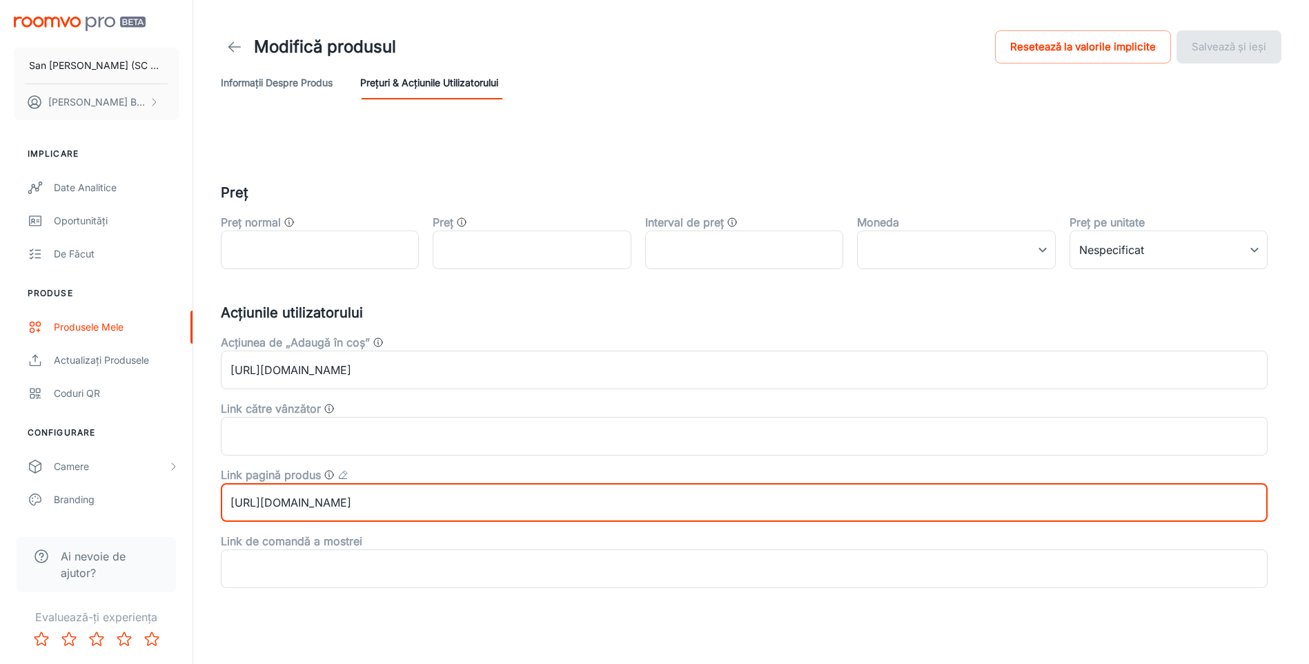
drag, startPoint x: 380, startPoint y: 503, endPoint x: 578, endPoint y: 508, distance: 198.1
click at [578, 508] on input "[URL][DOMAIN_NAME]" at bounding box center [744, 502] width 1047 height 39
paste input "copy-of-megeve-wenge-natural-20x12"
type input "[URL][DOMAIN_NAME]"
click at [1206, 43] on button "Salvează și ieși" at bounding box center [1229, 46] width 105 height 33
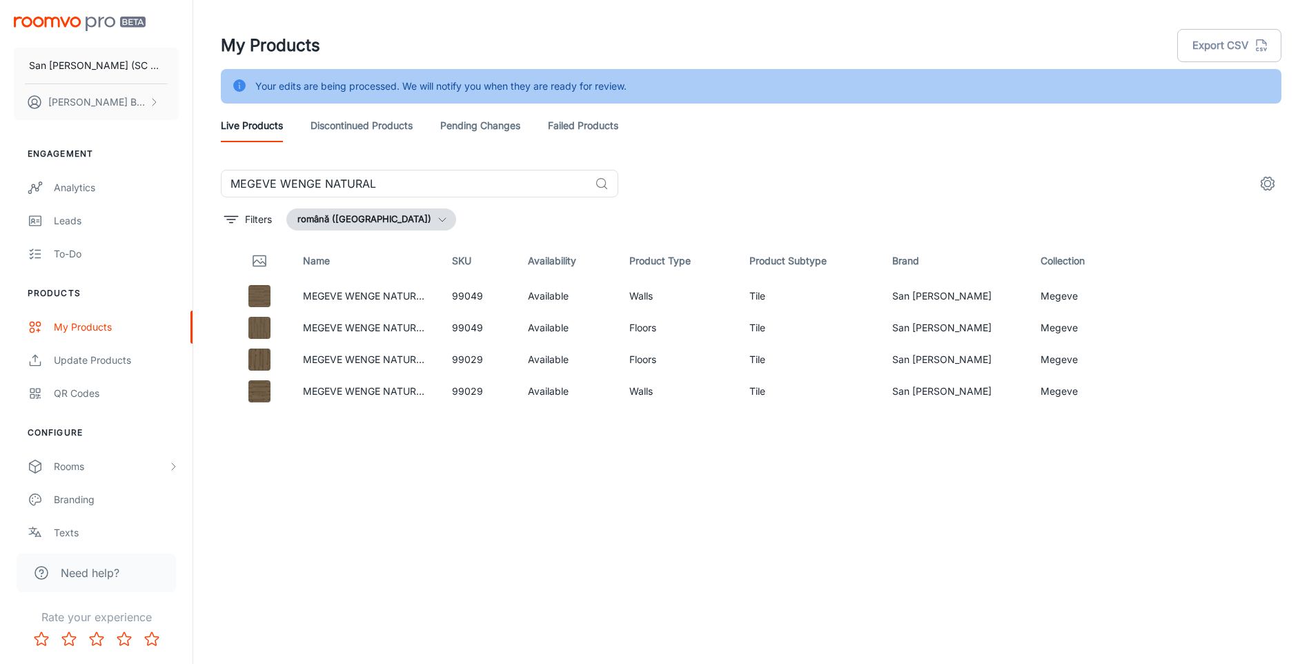
click at [754, 477] on div "Name SKU Availability Product Type Product Subtype Brand Collection MEGEVE WENG…" at bounding box center [751, 443] width 1061 height 402
